Goal: Check status

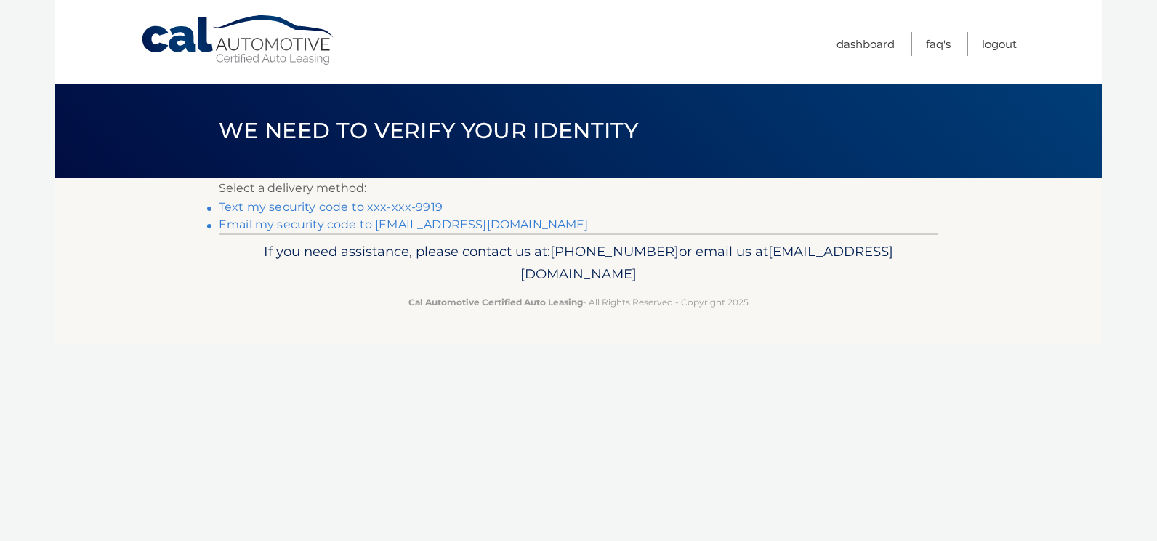
click at [374, 207] on link "Text my security code to xxx-xxx-9919" at bounding box center [331, 207] width 224 height 14
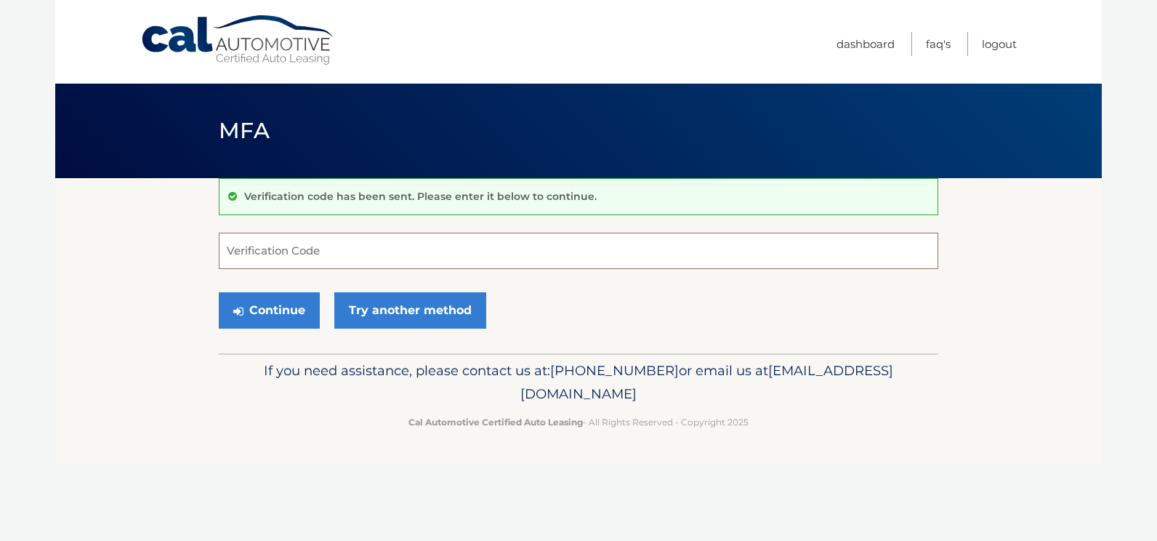
click at [236, 249] on input "Verification Code" at bounding box center [579, 251] width 720 height 36
type input "433098"
click at [267, 309] on button "Continue" at bounding box center [269, 310] width 101 height 36
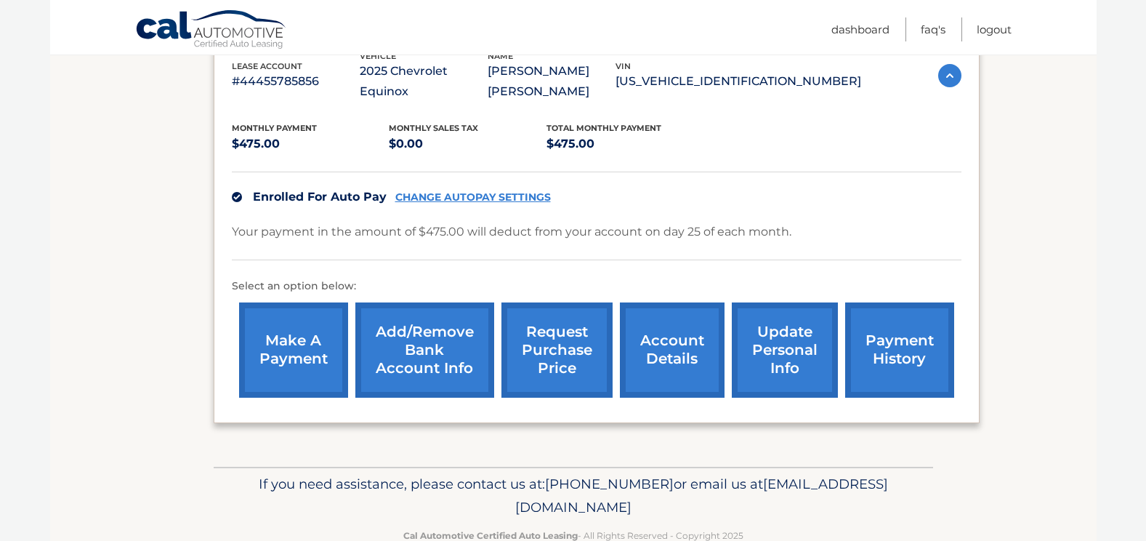
scroll to position [285, 0]
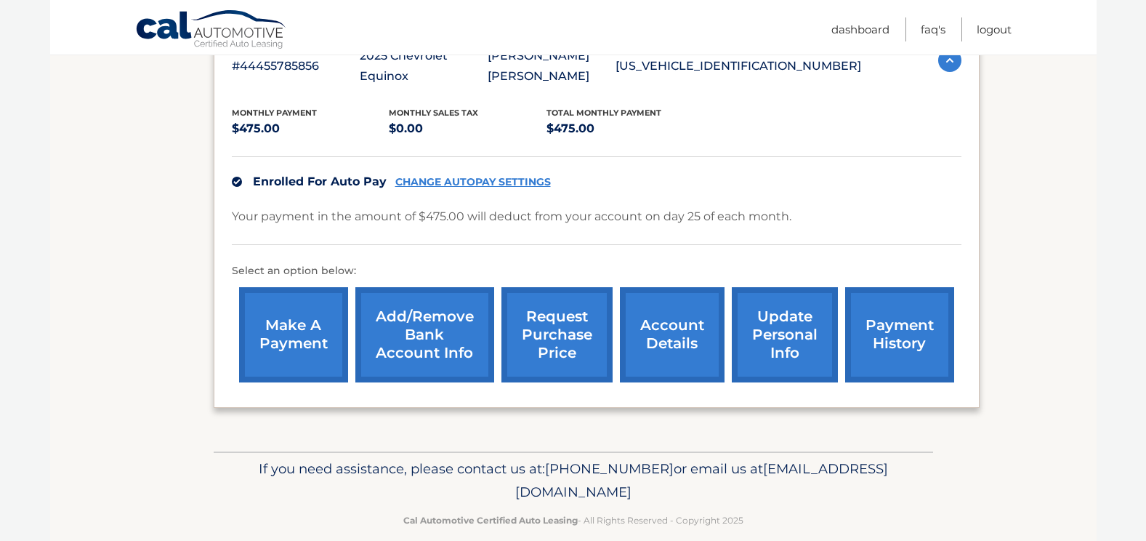
click at [890, 309] on link "payment history" at bounding box center [899, 334] width 109 height 95
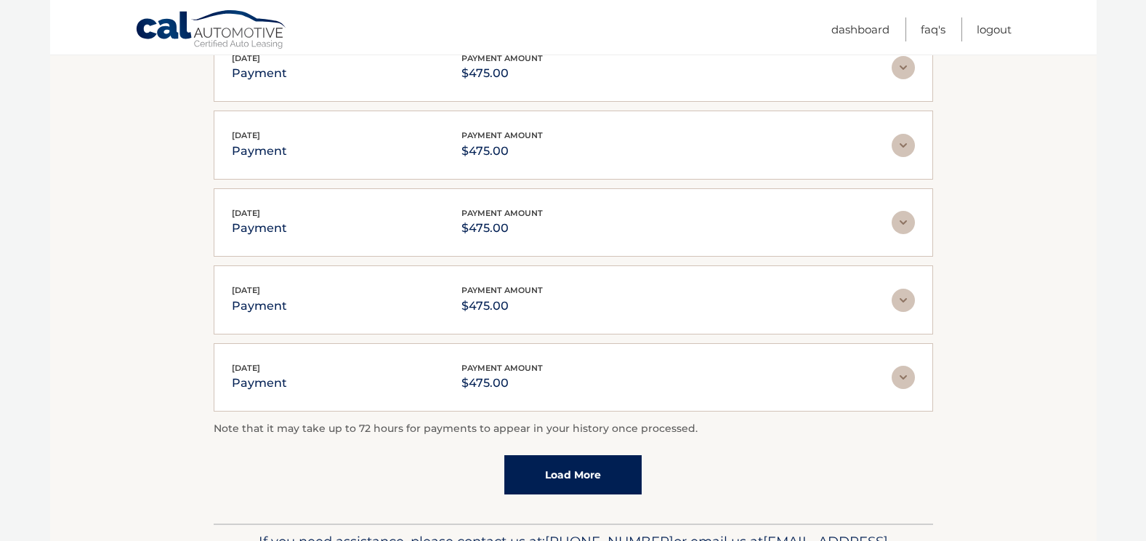
scroll to position [324, 0]
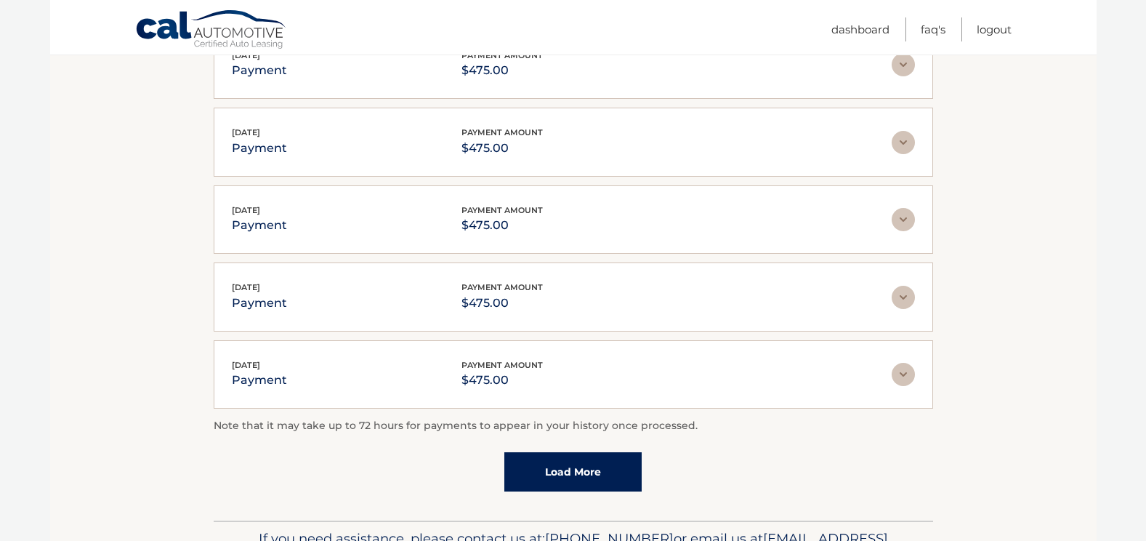
click at [570, 476] on link "Load More" at bounding box center [572, 471] width 137 height 39
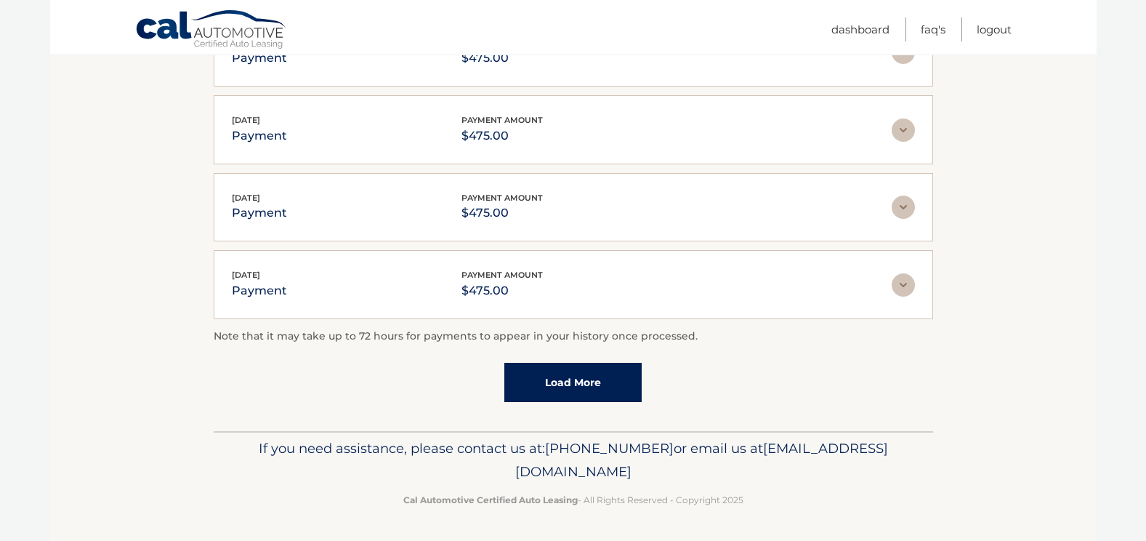
scroll to position [492, 0]
click at [576, 379] on link "Load More" at bounding box center [572, 381] width 137 height 39
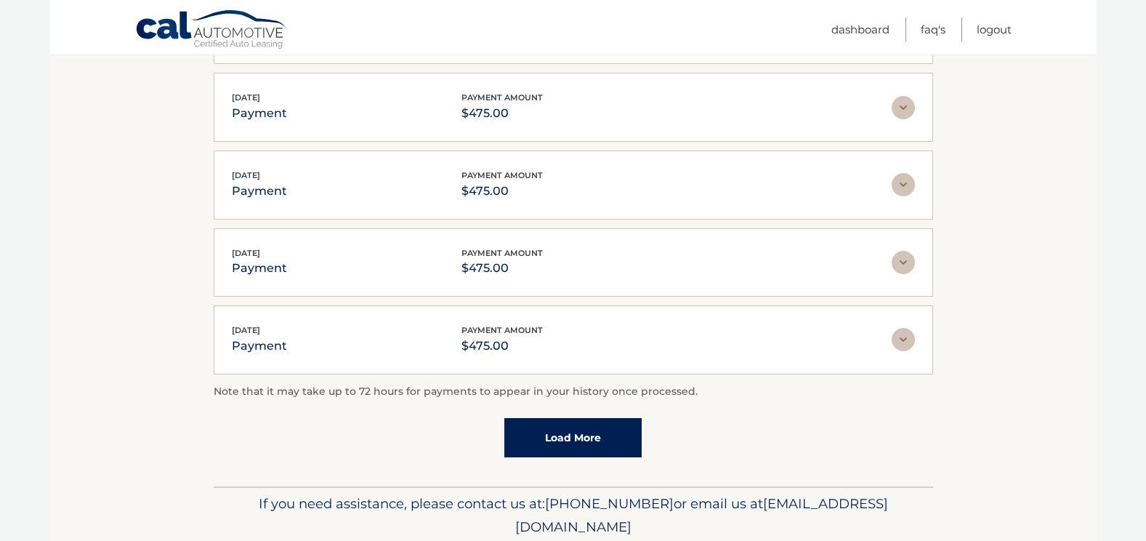
scroll to position [830, 0]
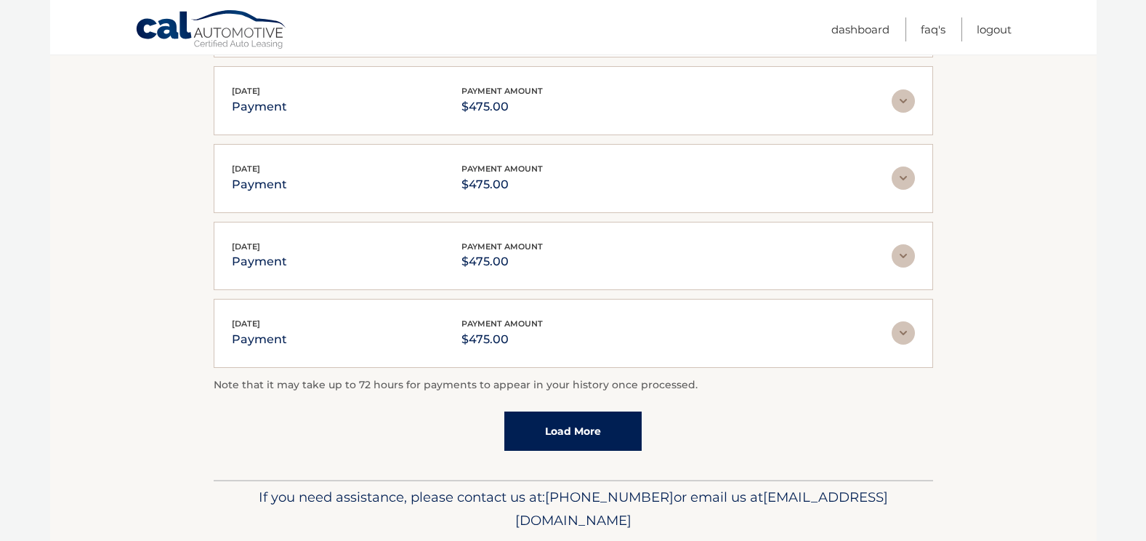
click at [571, 430] on link "Load More" at bounding box center [572, 430] width 137 height 39
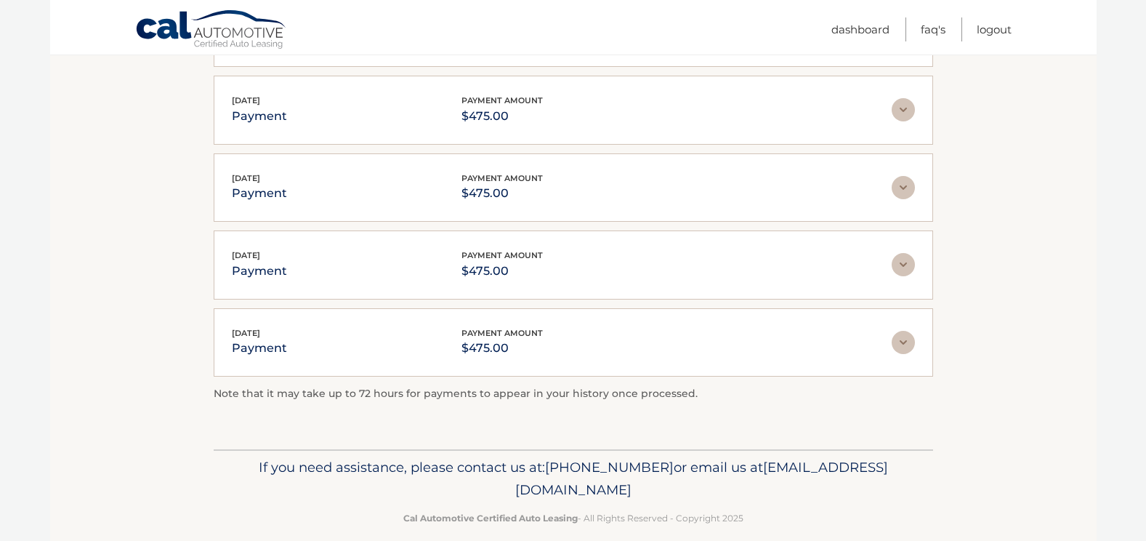
scroll to position [917, 0]
